Goal: Task Accomplishment & Management: Manage account settings

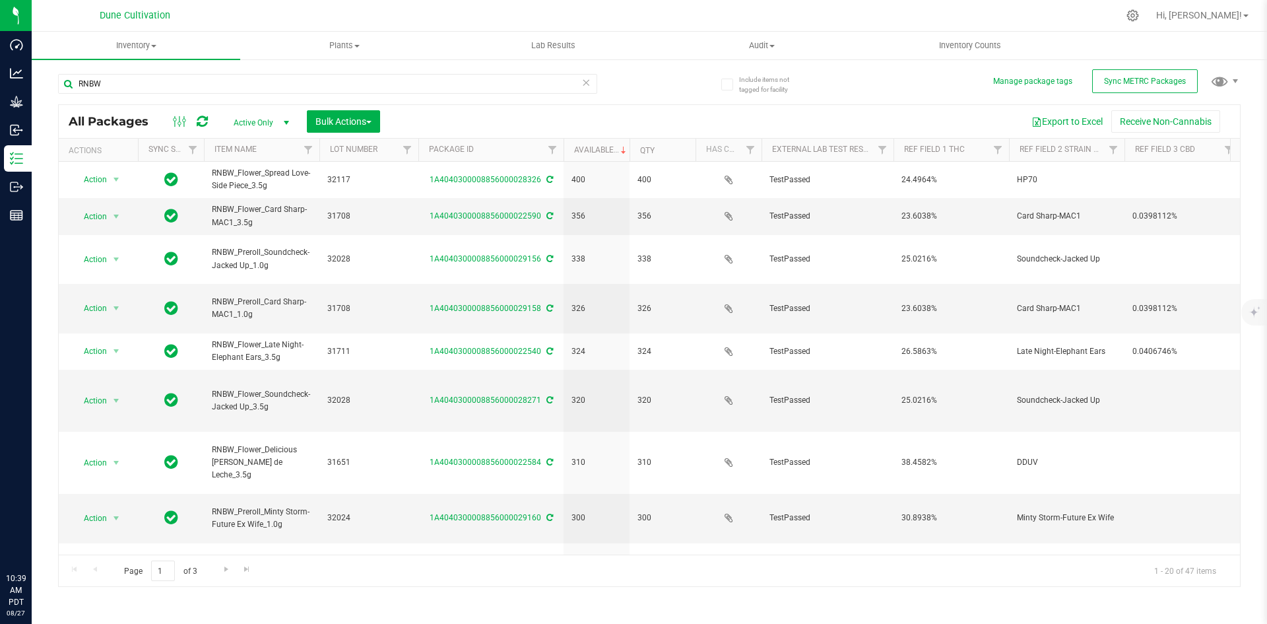
click at [25, 170] on div "Inventory" at bounding box center [18, 158] width 28 height 26
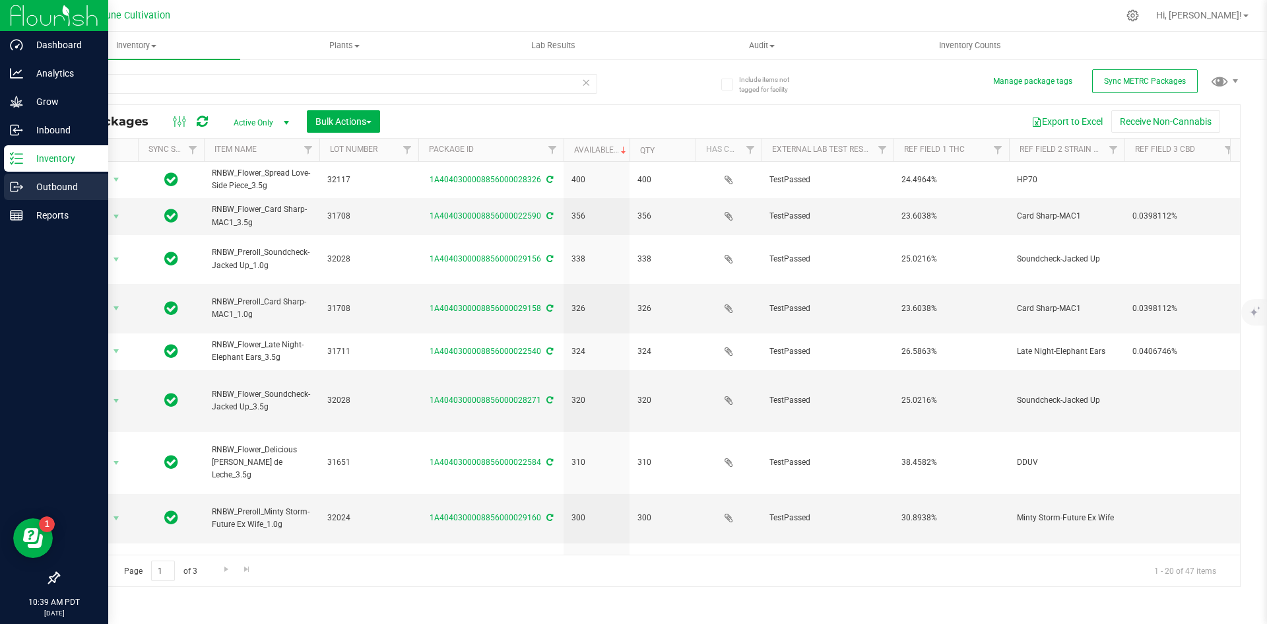
click at [23, 186] on p "Outbound" at bounding box center [62, 187] width 79 height 16
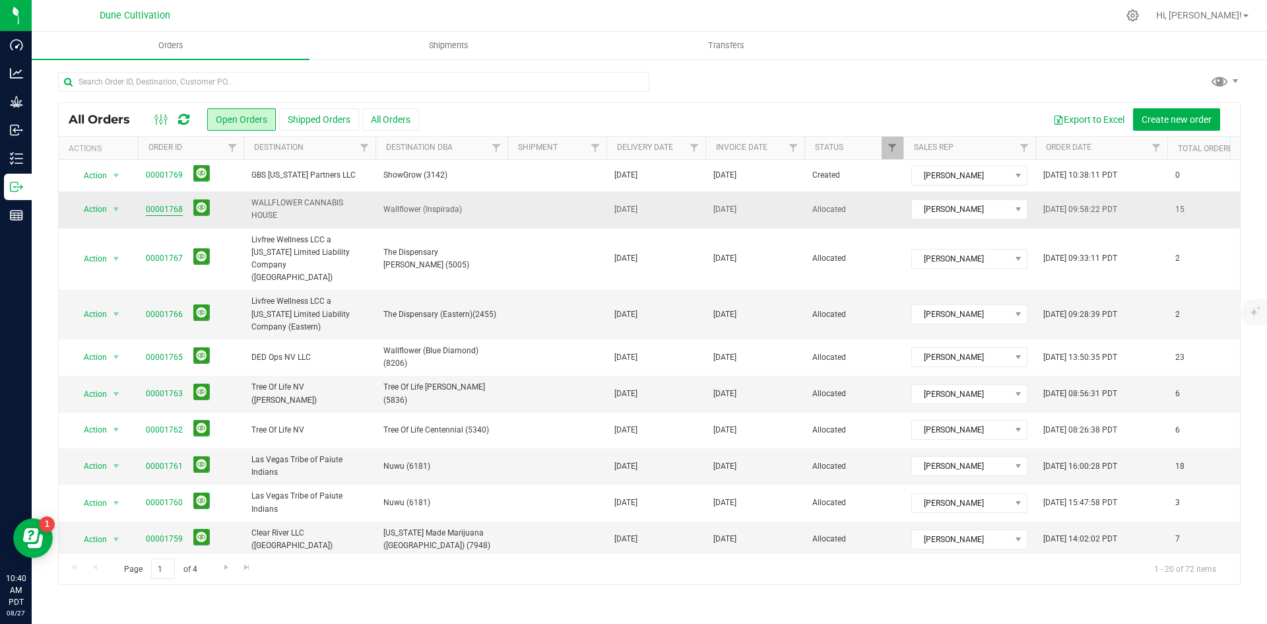
click at [158, 207] on link "00001768" at bounding box center [164, 209] width 37 height 13
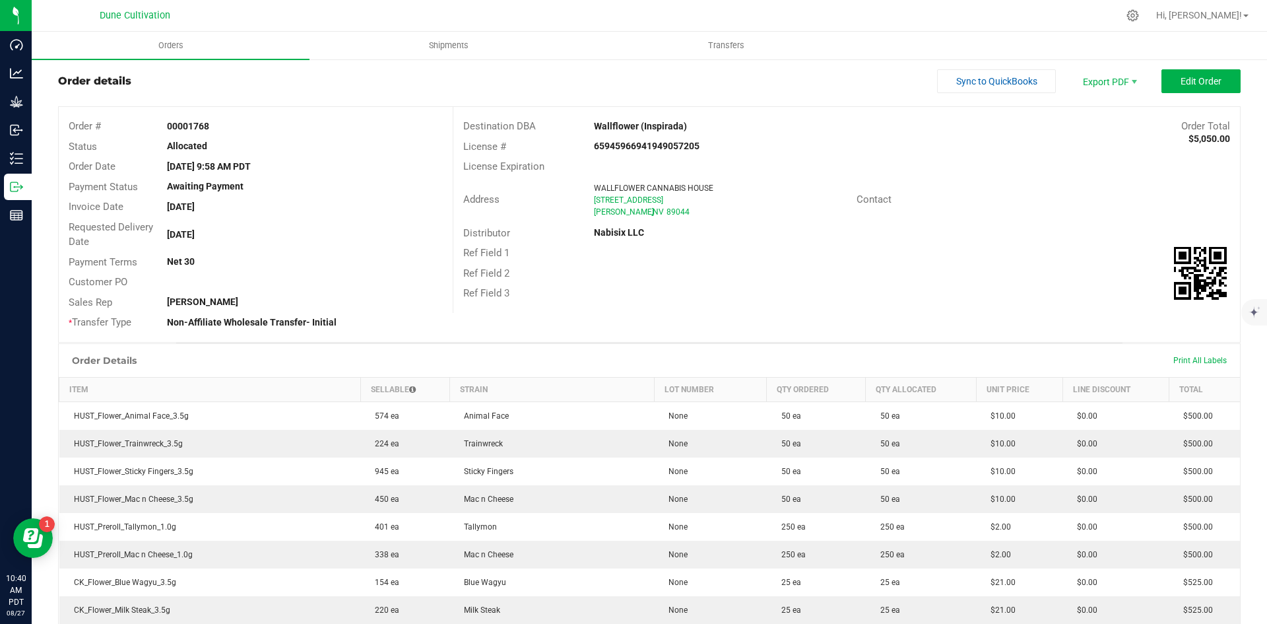
scroll to position [3, 0]
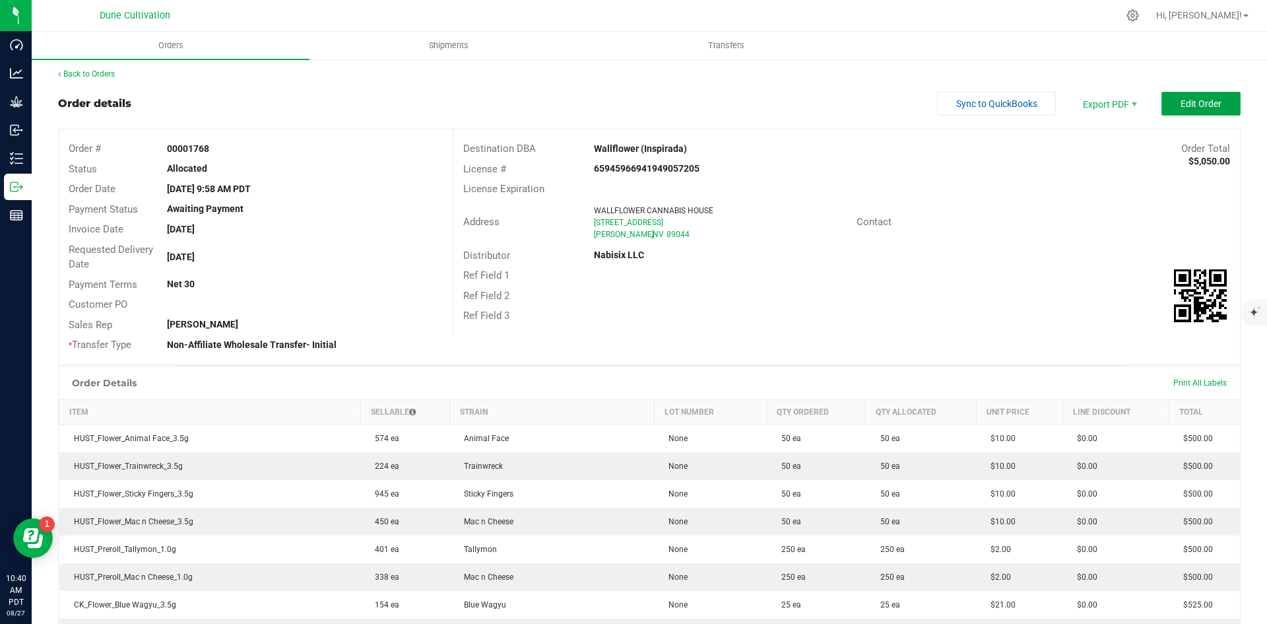
click at [1165, 100] on button "Edit Order" at bounding box center [1201, 104] width 79 height 24
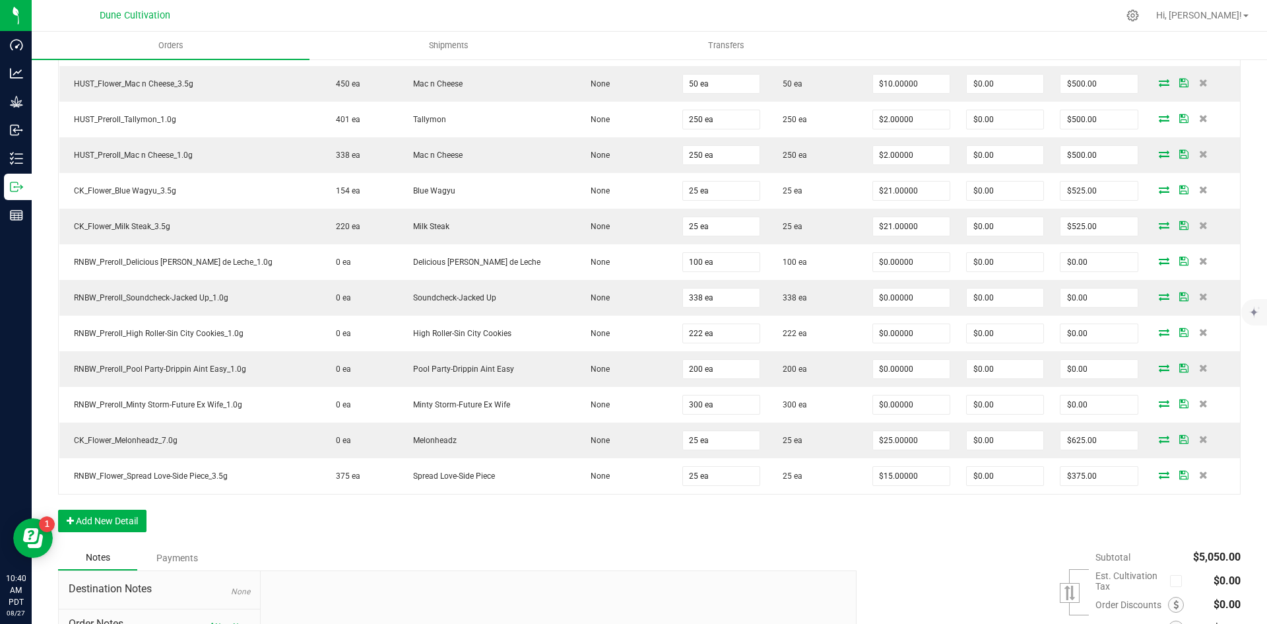
scroll to position [507, 0]
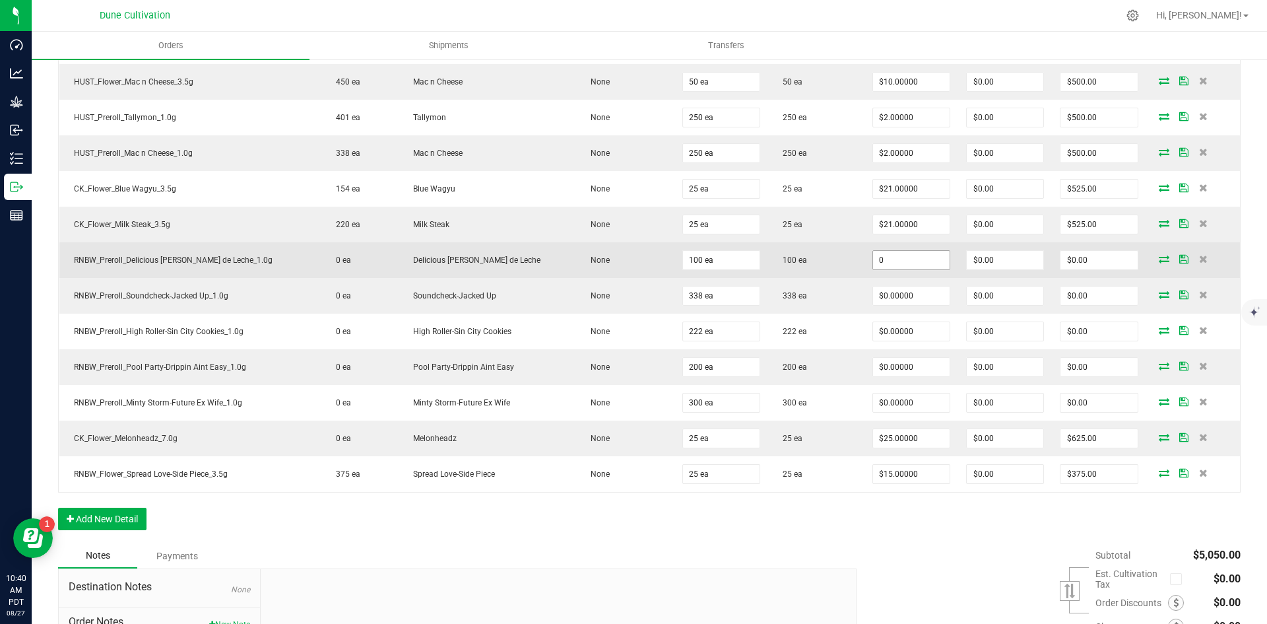
click at [913, 261] on input "0" at bounding box center [911, 260] width 77 height 18
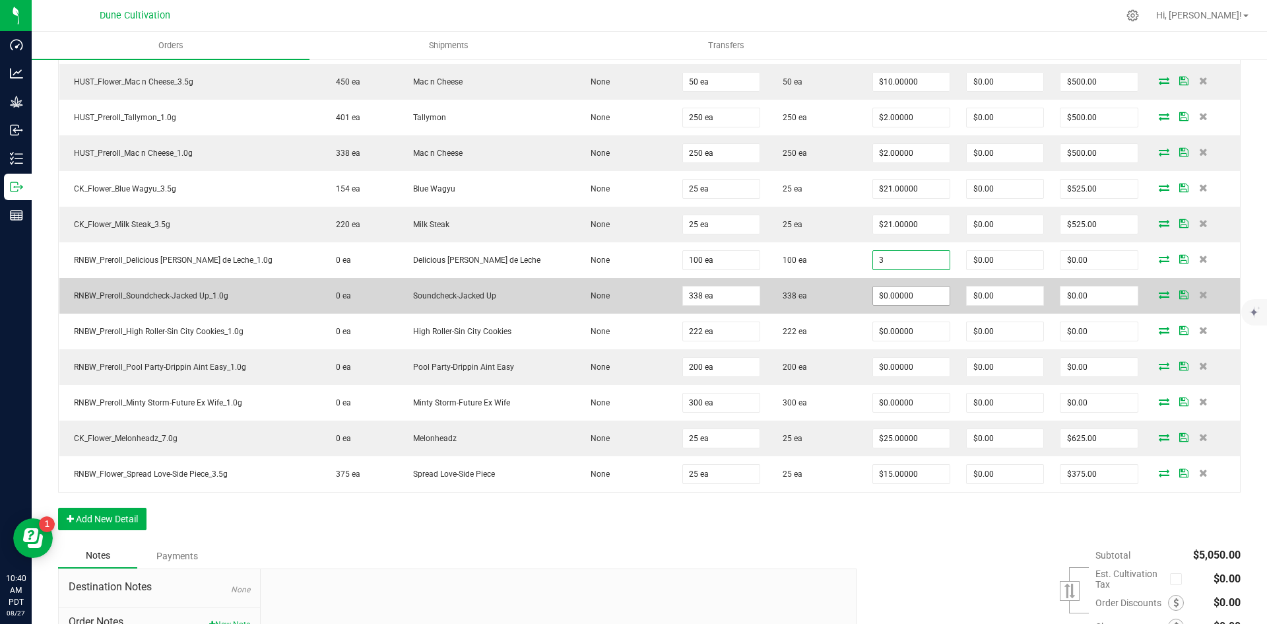
type input "$3.00000"
type input "$300.00"
click at [899, 297] on input "0" at bounding box center [911, 295] width 77 height 18
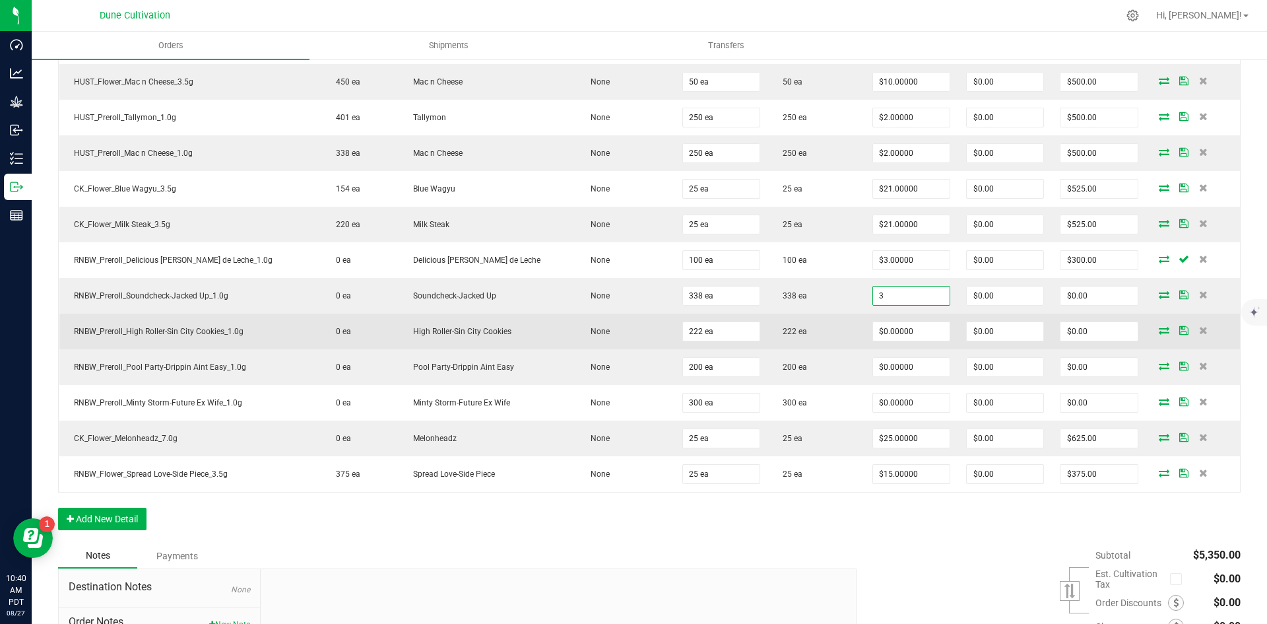
type input "$3.00000"
type input "$1,014.00"
click at [887, 348] on td "$0.00000" at bounding box center [912, 331] width 94 height 36
click at [881, 340] on input "0" at bounding box center [911, 331] width 77 height 18
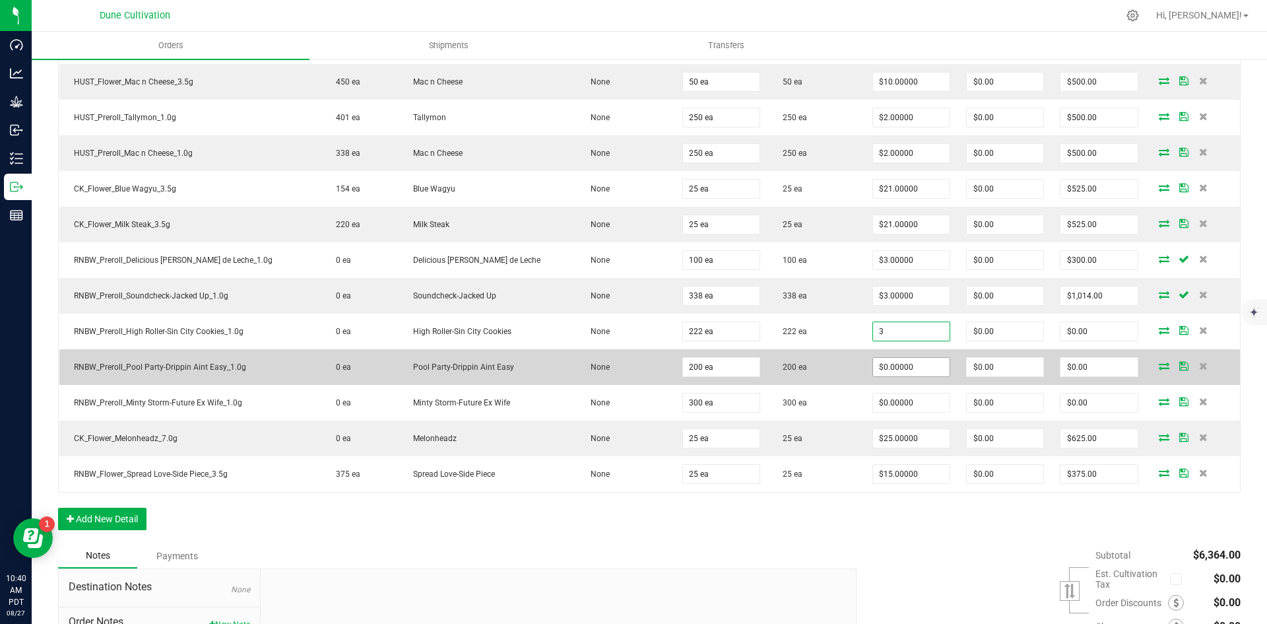
type input "$3.00000"
type input "$666.00"
click at [874, 358] on input "0" at bounding box center [911, 367] width 77 height 18
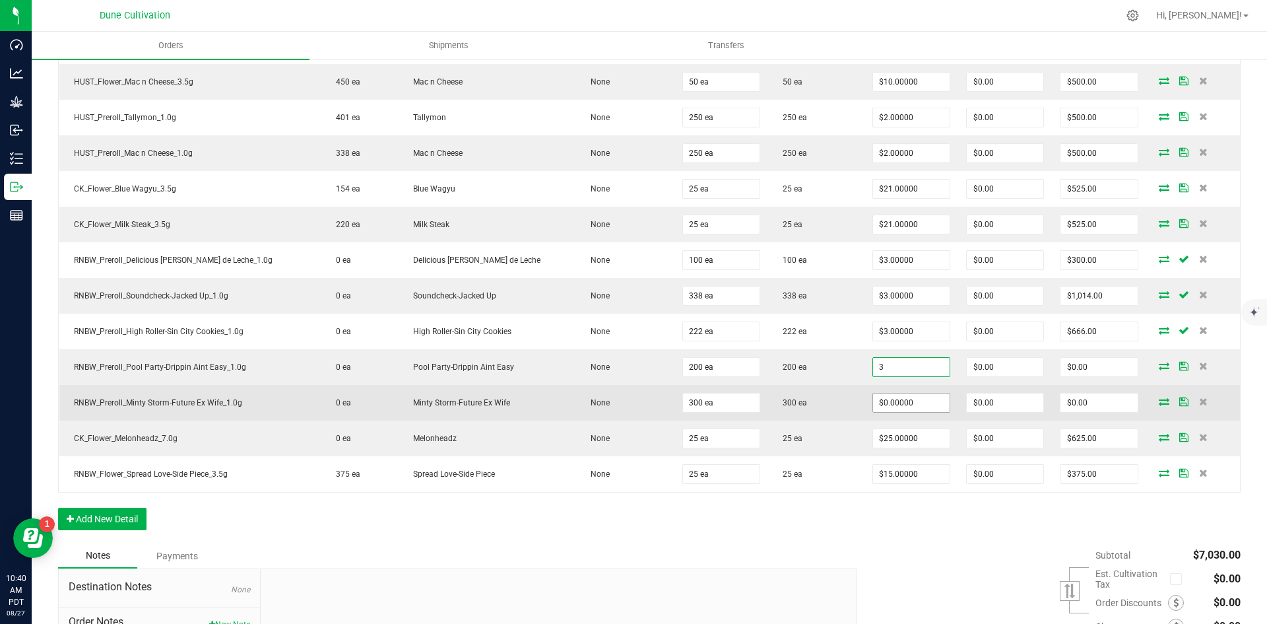
type input "$3.00000"
type input "$600.00"
click at [876, 403] on input "0" at bounding box center [911, 402] width 77 height 18
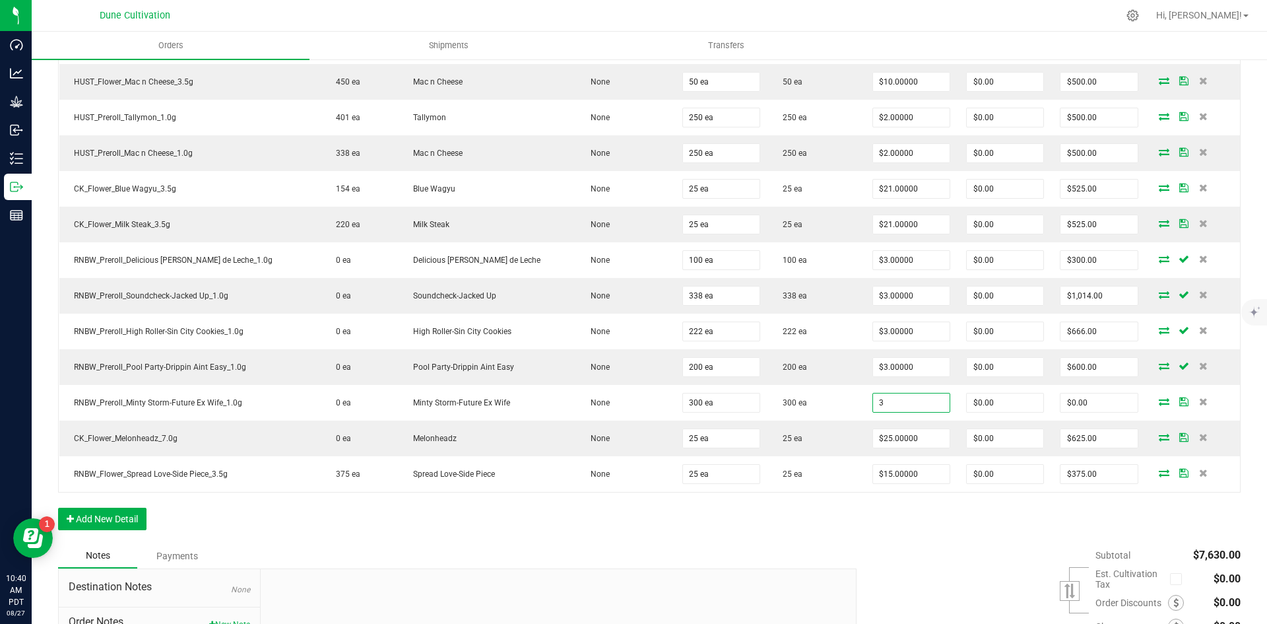
type input "$3.00000"
type input "$900.00"
click at [884, 500] on div "Order Details Print All Labels Item Sellable Strain Lot Number Qty Ordered Qty …" at bounding box center [649, 220] width 1183 height 645
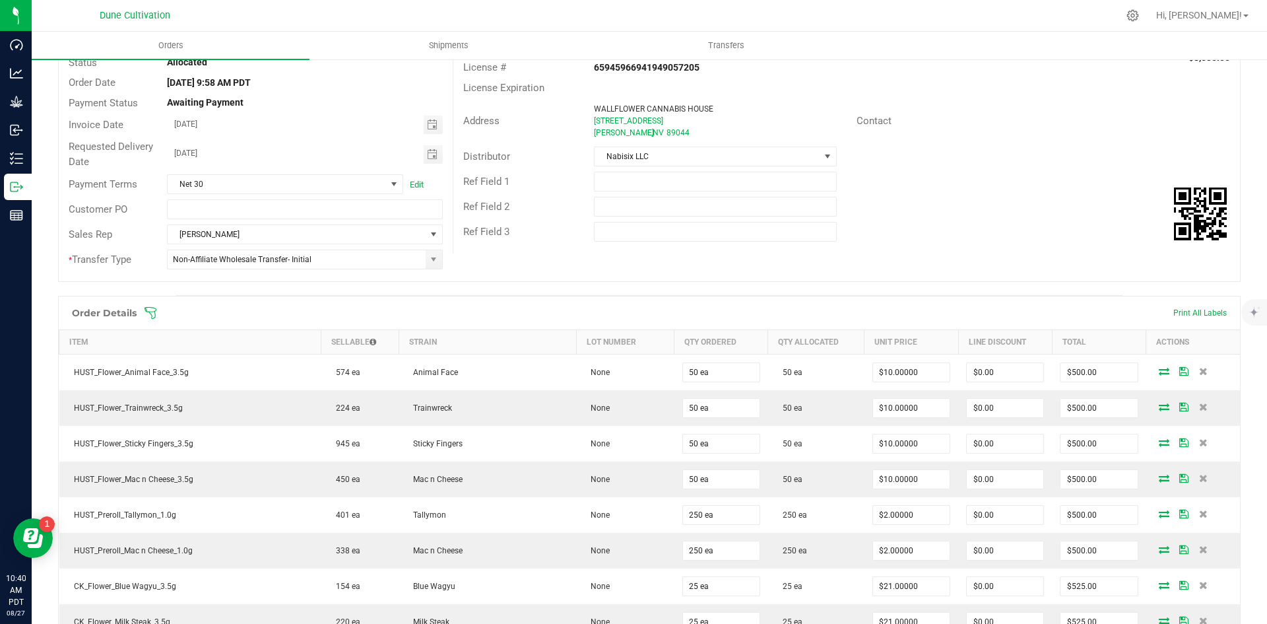
scroll to position [0, 0]
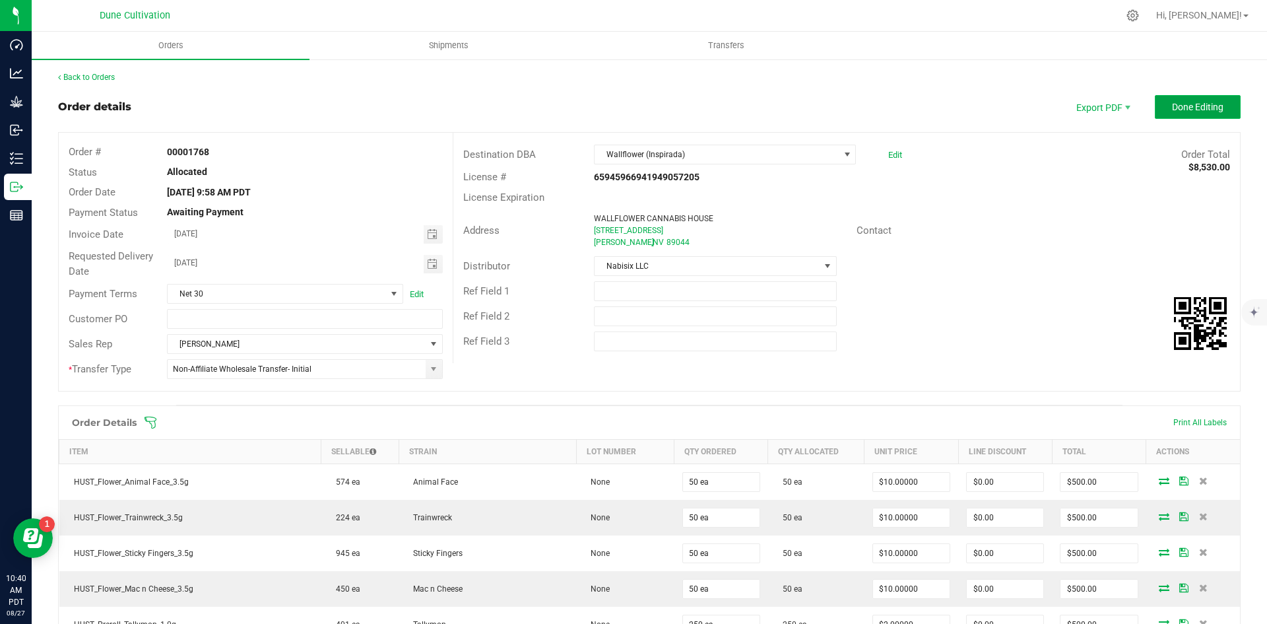
click at [1194, 110] on span "Done Editing" at bounding box center [1197, 107] width 51 height 11
